Goal: Transaction & Acquisition: Purchase product/service

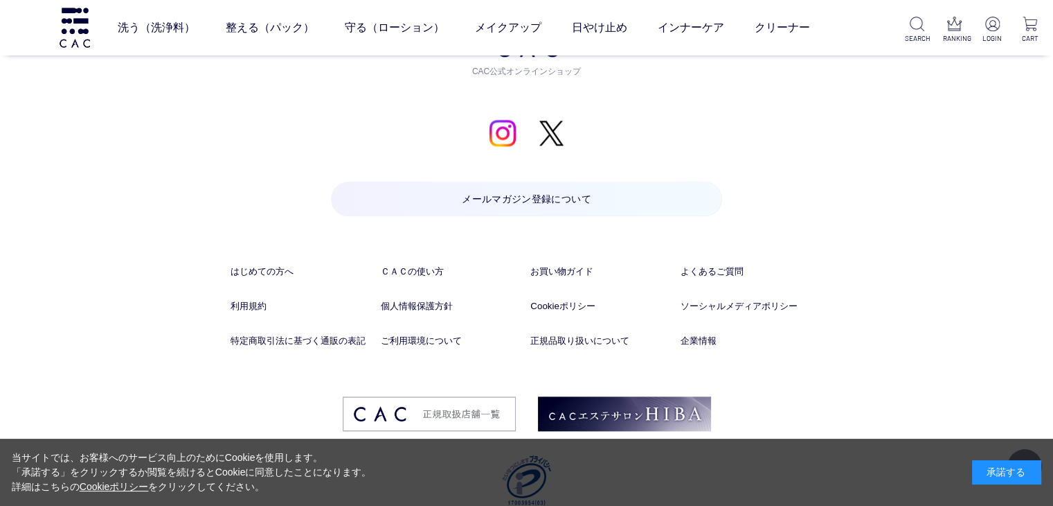
scroll to position [1594, 0]
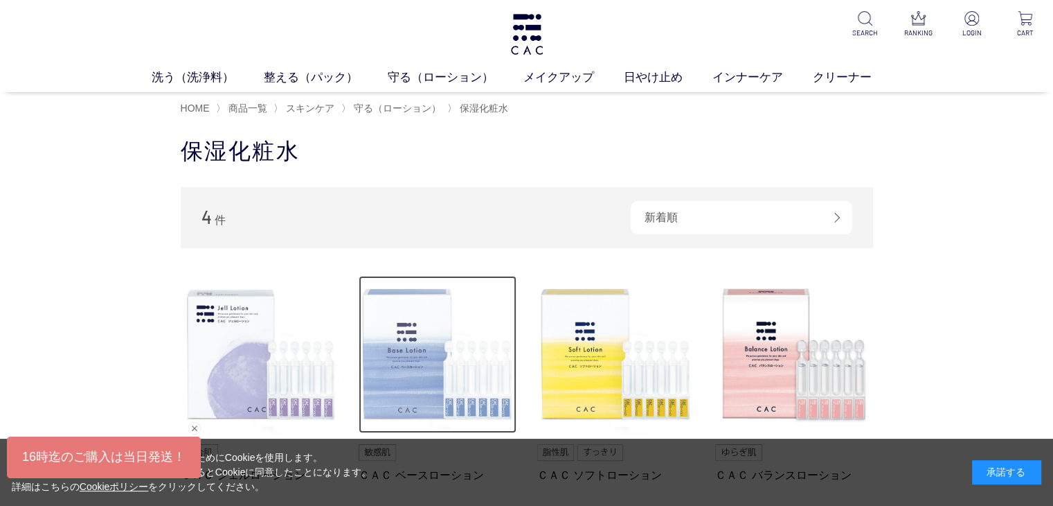
click at [383, 385] on img at bounding box center [438, 355] width 158 height 158
